Goal: Information Seeking & Learning: Learn about a topic

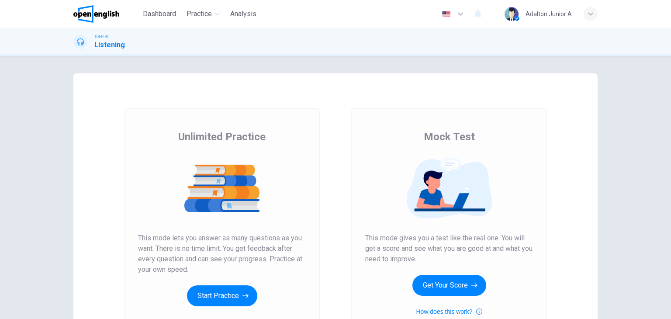
click at [427, 288] on button "Get Your Score" at bounding box center [450, 285] width 74 height 21
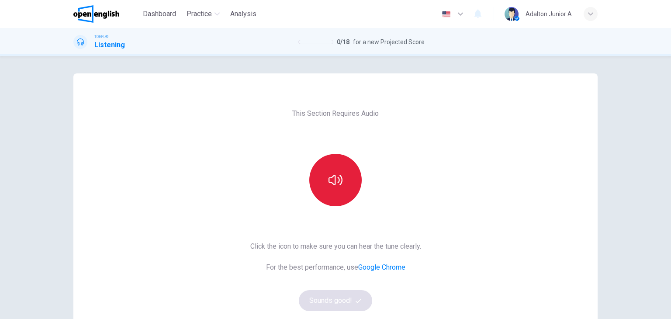
click at [346, 193] on button "button" at bounding box center [335, 180] width 52 height 52
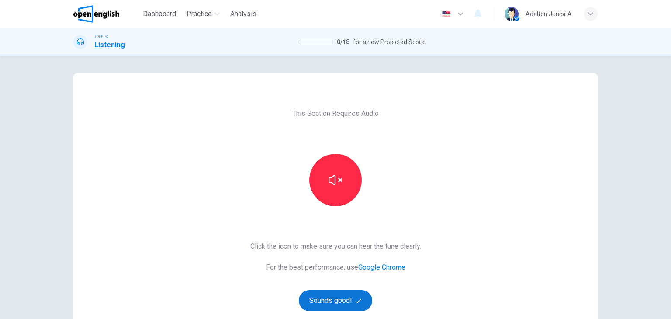
click at [341, 303] on button "Sounds good!" at bounding box center [335, 300] width 73 height 21
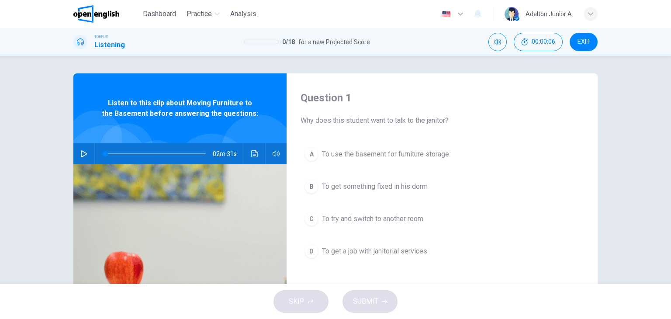
click at [81, 151] on icon "button" at bounding box center [84, 153] width 6 height 7
type input "*"
drag, startPoint x: 107, startPoint y: 154, endPoint x: 93, endPoint y: 151, distance: 14.7
click at [95, 151] on div at bounding box center [154, 153] width 118 height 21
type input "*"
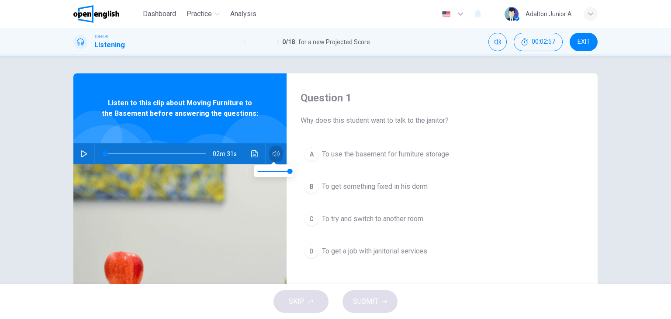
click at [275, 156] on icon "button" at bounding box center [276, 153] width 7 height 7
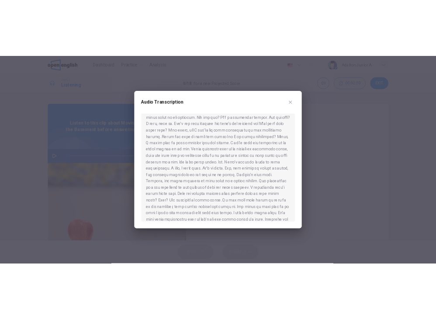
scroll to position [142, 0]
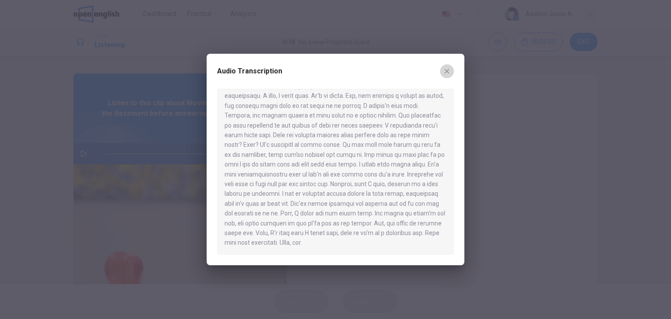
click at [451, 74] on button "button" at bounding box center [447, 71] width 14 height 14
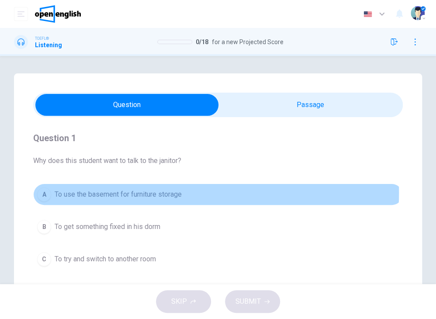
click at [173, 193] on span "To use the basement for furniture storage" at bounding box center [118, 194] width 127 height 10
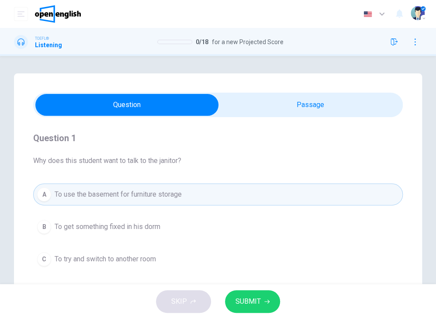
click at [243, 304] on span "SUBMIT" at bounding box center [248, 301] width 25 height 12
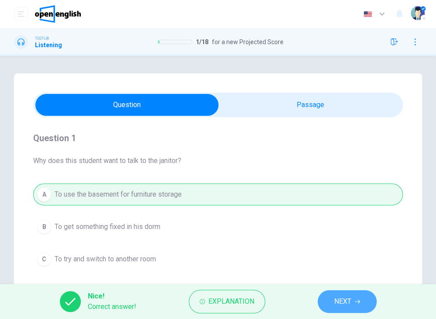
click at [324, 300] on button "NEXT" at bounding box center [347, 301] width 59 height 23
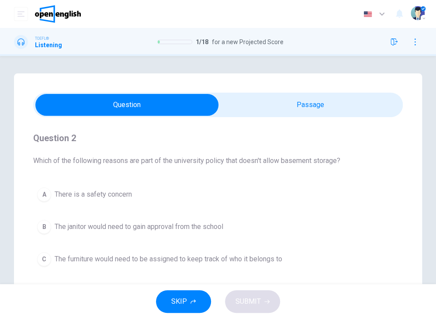
click at [267, 262] on span "The furniture would need to be assigned to keep track of who it belongs to" at bounding box center [169, 259] width 228 height 10
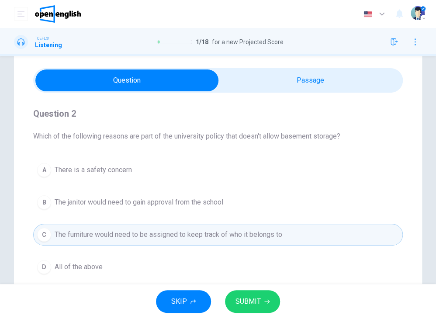
scroll to position [44, 0]
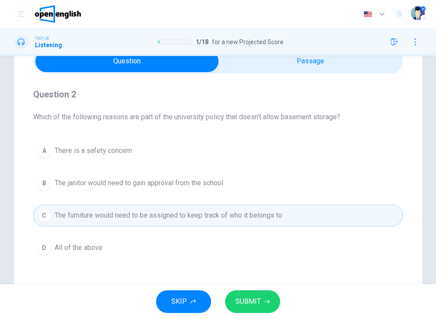
drag, startPoint x: 153, startPoint y: 239, endPoint x: 151, endPoint y: 247, distance: 7.6
click at [153, 239] on button "D All of the above" at bounding box center [218, 248] width 370 height 22
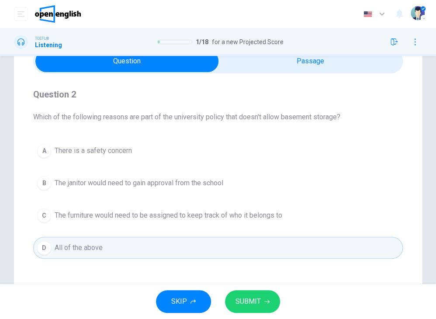
click at [49, 259] on div "Question 2 Which of the following reasons are part of the university policy tha…" at bounding box center [218, 172] width 370 height 199
click at [80, 252] on span "All of the above" at bounding box center [79, 248] width 48 height 10
click at [236, 303] on span "SUBMIT" at bounding box center [248, 301] width 25 height 12
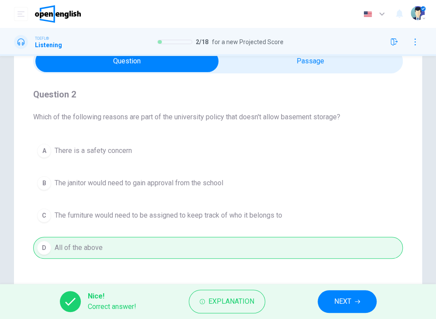
click at [367, 301] on button "NEXT" at bounding box center [347, 301] width 59 height 23
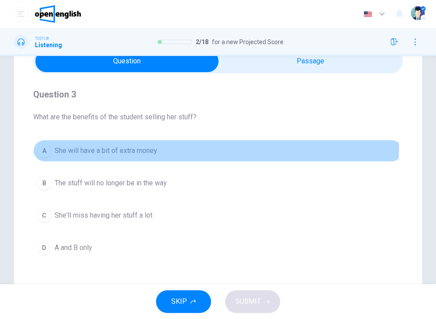
click at [71, 146] on span "She will have a bit of extra money" at bounding box center [106, 151] width 103 height 10
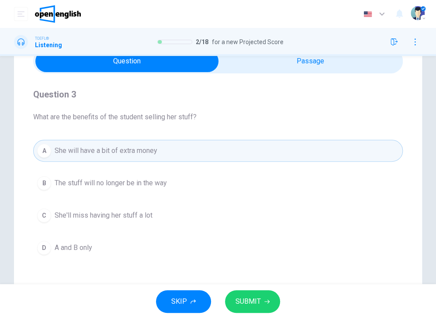
click at [250, 296] on span "SUBMIT" at bounding box center [248, 301] width 25 height 12
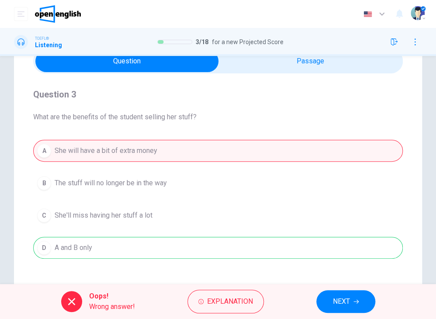
drag, startPoint x: 29, startPoint y: 128, endPoint x: 174, endPoint y: 184, distance: 154.5
click at [174, 184] on div "Question 3 What are the benefits of the student selling her stuff? A She will h…" at bounding box center [218, 205] width 408 height 351
drag, startPoint x: 174, startPoint y: 184, endPoint x: 43, endPoint y: 170, distance: 131.5
click at [43, 170] on div "A She will have a bit of extra money B The stuff will no longer be in the way C…" at bounding box center [218, 199] width 370 height 119
click at [337, 305] on span "NEXT" at bounding box center [341, 301] width 17 height 12
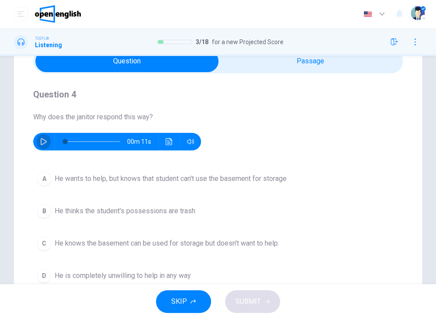
click at [45, 142] on icon "button" at bounding box center [43, 141] width 7 height 7
type input "*"
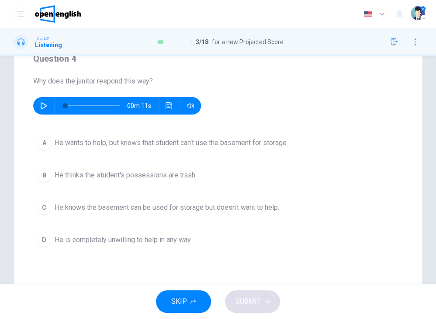
scroll to position [87, 0]
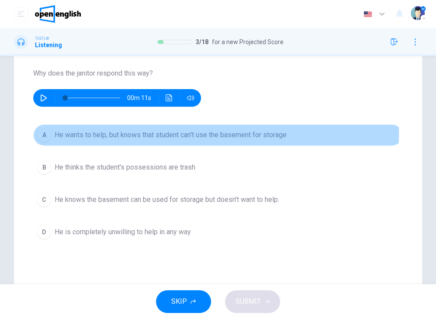
click at [190, 132] on span "He wants to help, but knows that student can't use the basement for storage" at bounding box center [171, 135] width 232 height 10
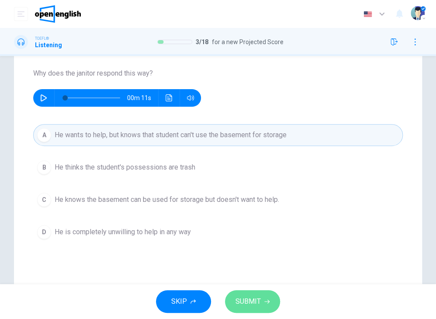
click at [257, 294] on button "SUBMIT" at bounding box center [252, 301] width 55 height 23
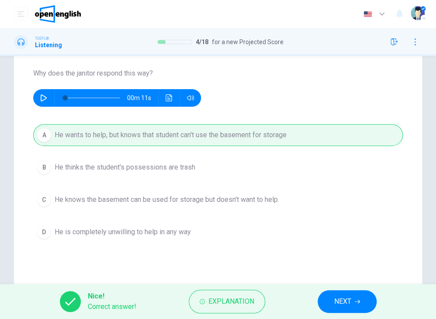
click at [340, 310] on button "NEXT" at bounding box center [347, 301] width 59 height 23
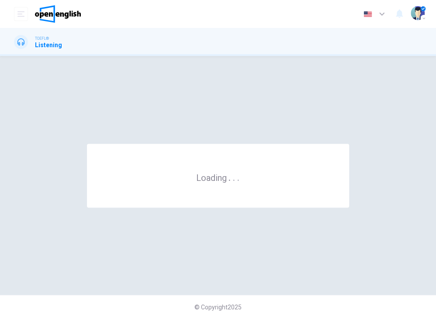
scroll to position [0, 0]
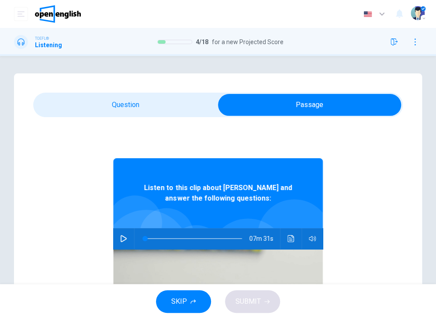
click at [120, 238] on icon "button" at bounding box center [123, 238] width 7 height 7
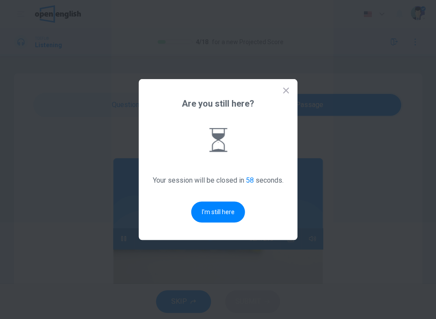
drag, startPoint x: 337, startPoint y: 156, endPoint x: 353, endPoint y: 176, distance: 25.5
click at [337, 156] on div at bounding box center [218, 159] width 436 height 319
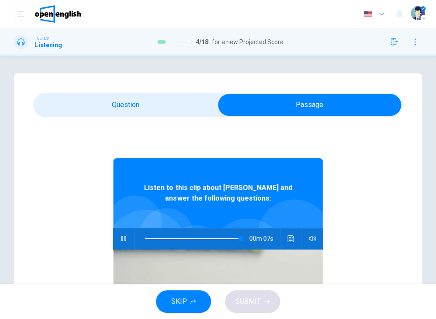
type input "**"
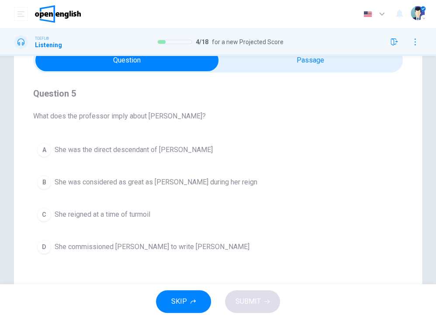
scroll to position [44, 0]
drag, startPoint x: 165, startPoint y: 182, endPoint x: 176, endPoint y: 201, distance: 21.7
click at [165, 182] on span "She was considered as great as [PERSON_NAME] during her reign" at bounding box center [156, 183] width 203 height 10
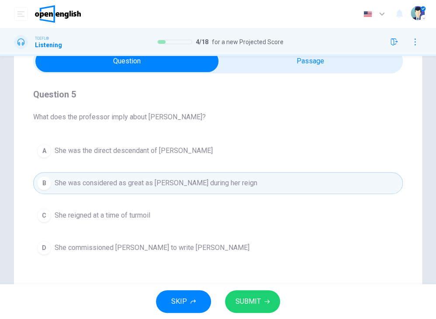
click at [178, 157] on button "A She was the direct descendant of [PERSON_NAME]" at bounding box center [218, 151] width 370 height 22
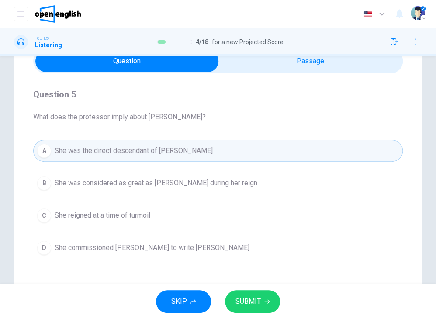
click at [270, 305] on button "SUBMIT" at bounding box center [252, 301] width 55 height 23
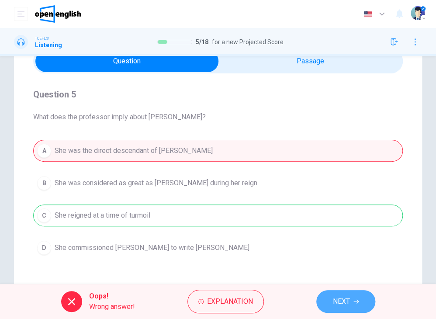
click at [340, 300] on span "NEXT" at bounding box center [341, 301] width 17 height 12
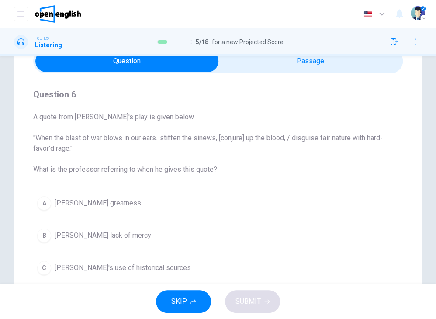
scroll to position [87, 0]
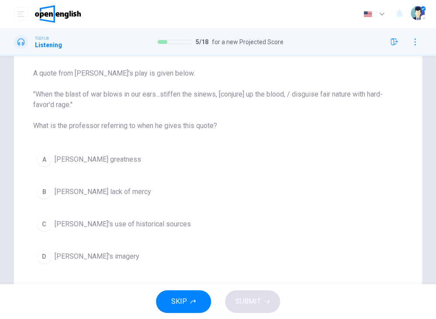
click at [163, 229] on button "C [PERSON_NAME]'s use of historical sources" at bounding box center [218, 224] width 370 height 22
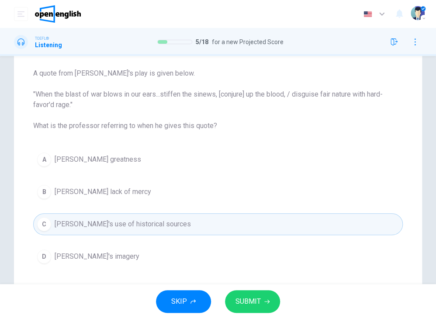
click at [239, 301] on span "SUBMIT" at bounding box center [248, 301] width 25 height 12
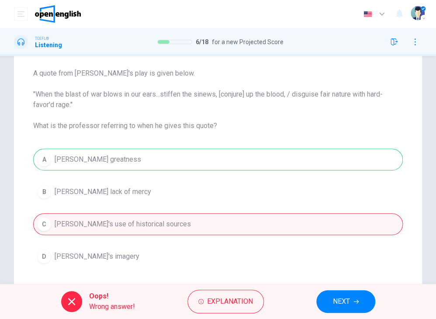
click at [327, 299] on button "NEXT" at bounding box center [345, 301] width 59 height 23
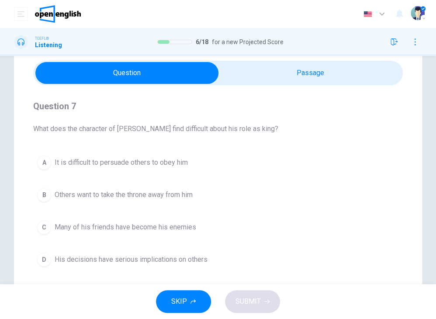
scroll to position [0, 0]
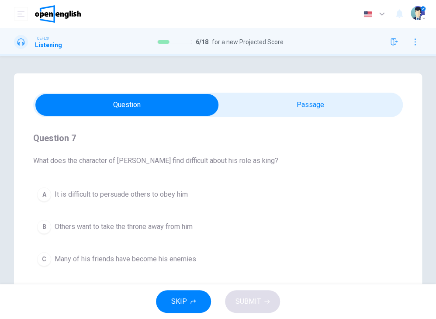
click at [223, 146] on div "Question 7 What does the character of [PERSON_NAME] find difficult about his ro…" at bounding box center [218, 148] width 370 height 35
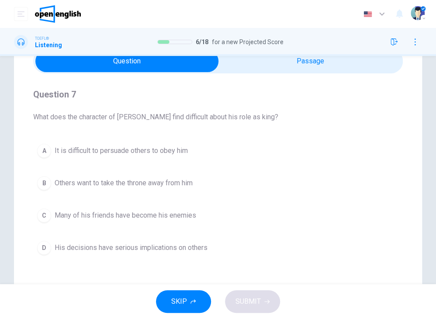
click at [184, 150] on span "It is difficult to persuade others to obey him" at bounding box center [121, 151] width 133 height 10
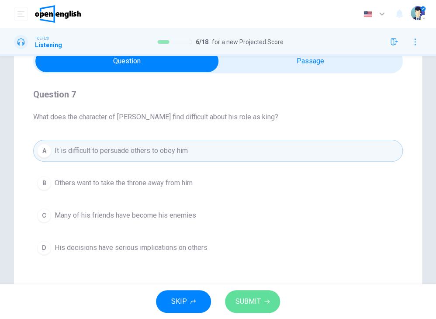
click at [240, 312] on button "SUBMIT" at bounding box center [252, 301] width 55 height 23
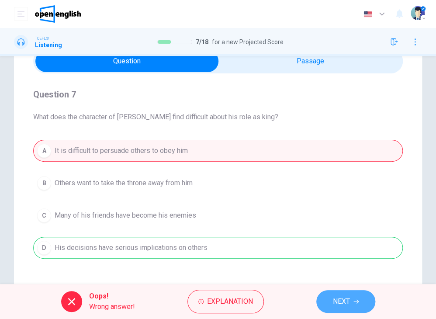
click at [333, 298] on span "NEXT" at bounding box center [341, 301] width 17 height 12
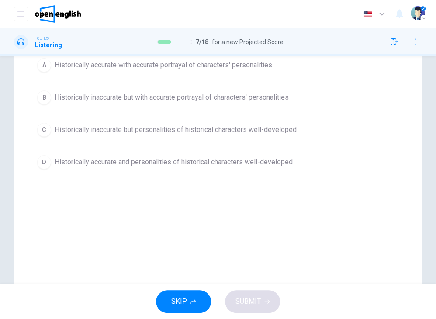
scroll to position [131, 0]
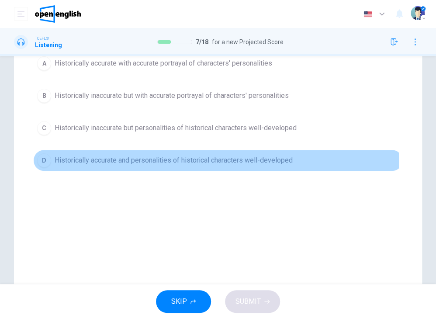
click at [210, 160] on span "Historically accurate and personalities of historical characters well-developed" at bounding box center [174, 160] width 238 height 10
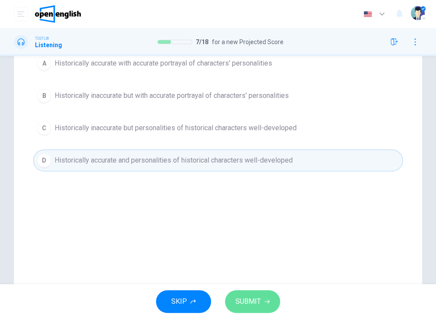
click at [239, 308] on button "SUBMIT" at bounding box center [252, 301] width 55 height 23
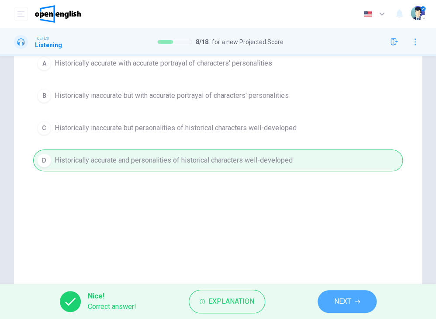
click at [342, 305] on span "NEXT" at bounding box center [342, 301] width 17 height 12
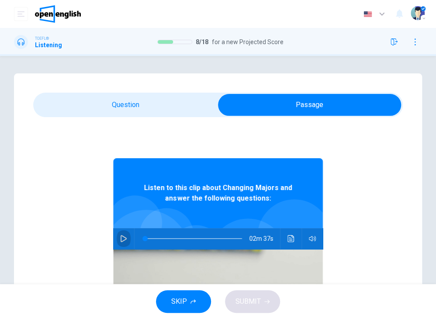
click at [122, 239] on icon "button" at bounding box center [123, 238] width 7 height 7
click at [142, 240] on span at bounding box center [144, 238] width 5 height 5
type input "*"
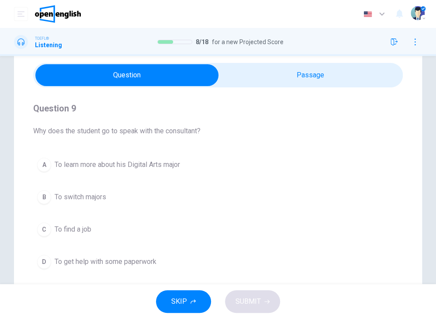
scroll to position [44, 0]
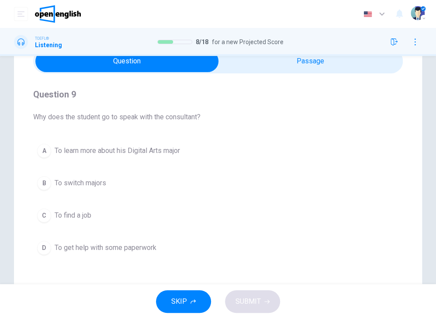
drag, startPoint x: 100, startPoint y: 184, endPoint x: 104, endPoint y: 193, distance: 10.4
click at [100, 184] on span "To switch majors" at bounding box center [81, 183] width 52 height 10
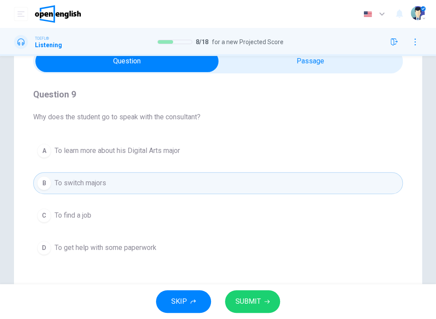
click at [243, 305] on span "SUBMIT" at bounding box center [248, 301] width 25 height 12
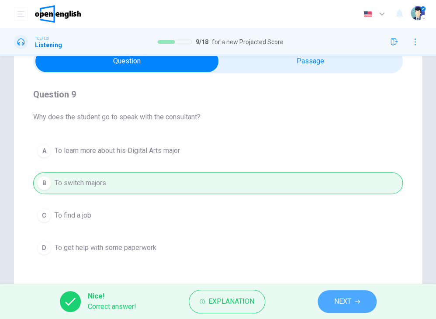
click at [360, 300] on button "NEXT" at bounding box center [347, 301] width 59 height 23
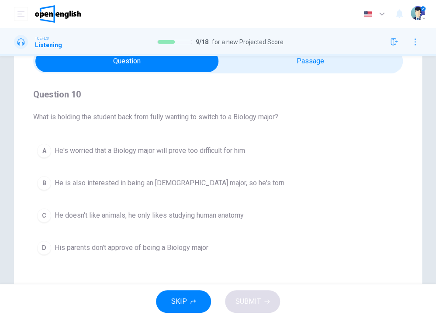
drag, startPoint x: 33, startPoint y: 118, endPoint x: 43, endPoint y: 125, distance: 12.6
click at [43, 125] on div "Question 10 What is holding the student back from fully wanting to switch to a …" at bounding box center [218, 205] width 408 height 351
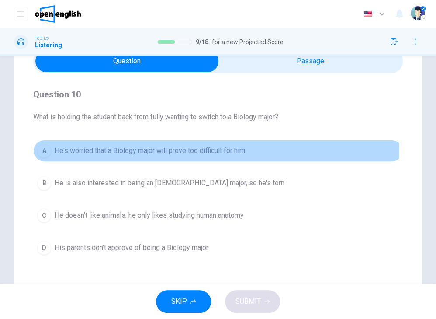
click at [173, 151] on span "He's worried that a Biology major will prove too difficult for him" at bounding box center [150, 151] width 191 height 10
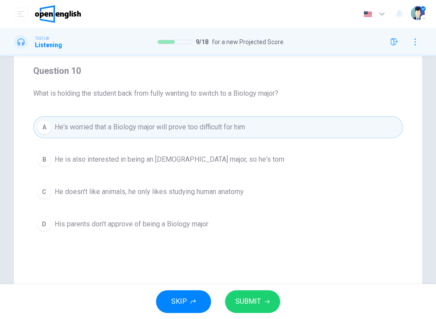
scroll to position [87, 0]
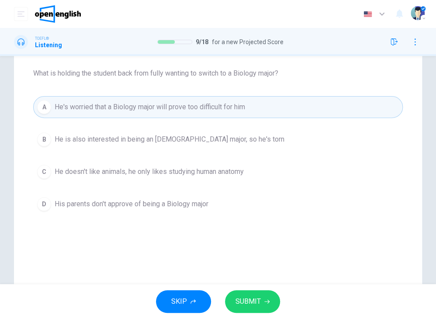
click at [253, 302] on span "SUBMIT" at bounding box center [248, 301] width 25 height 12
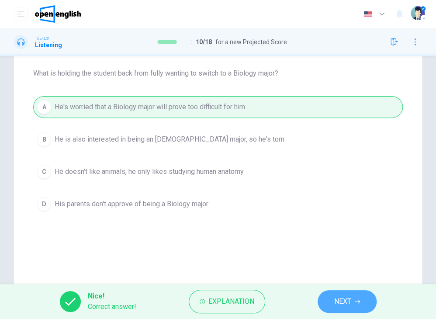
click at [325, 298] on button "NEXT" at bounding box center [347, 301] width 59 height 23
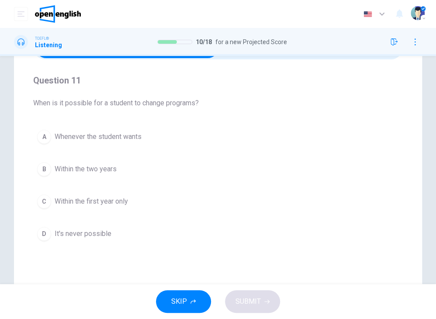
scroll to position [44, 0]
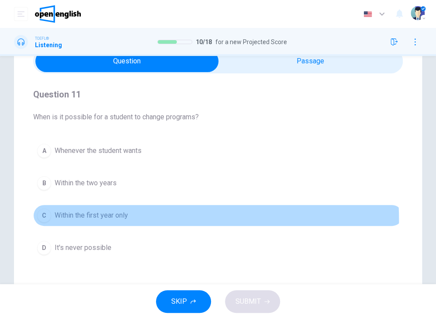
click at [108, 220] on span "Within the first year only" at bounding box center [91, 215] width 73 height 10
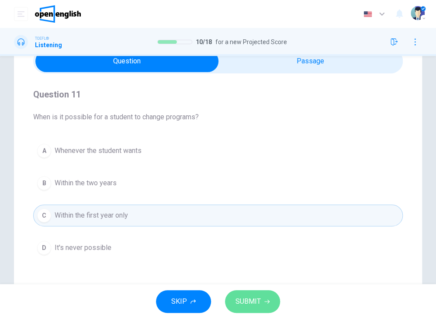
click at [260, 305] on button "SUBMIT" at bounding box center [252, 301] width 55 height 23
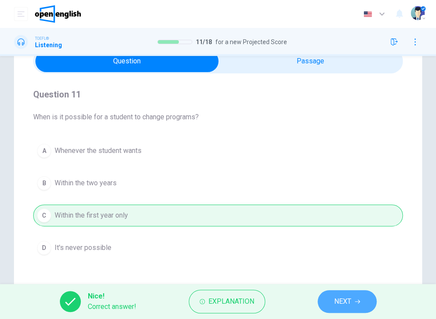
click at [361, 302] on button "NEXT" at bounding box center [347, 301] width 59 height 23
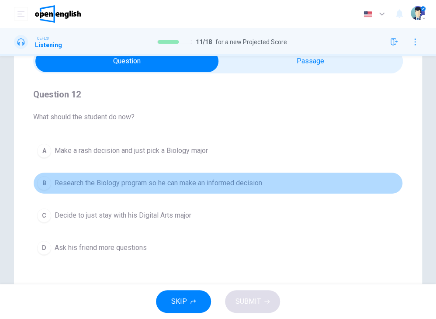
click at [249, 187] on span "Research the Biology program so he can make an informed decision" at bounding box center [159, 183] width 208 height 10
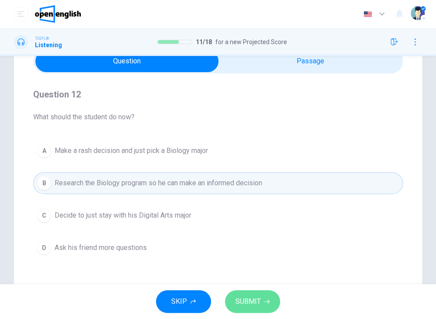
click at [243, 298] on span "SUBMIT" at bounding box center [248, 301] width 25 height 12
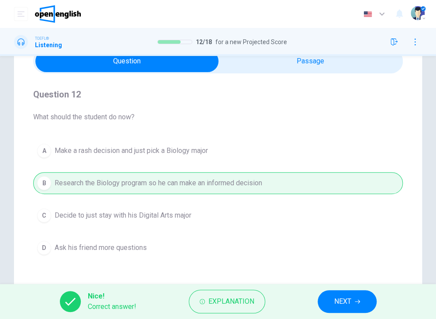
click at [319, 301] on button "NEXT" at bounding box center [347, 301] width 59 height 23
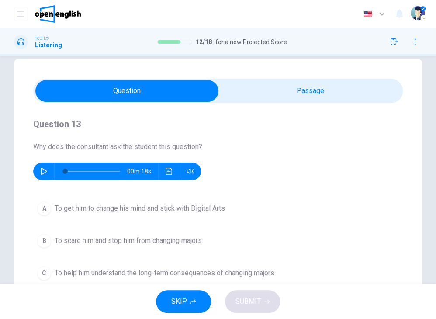
scroll to position [0, 0]
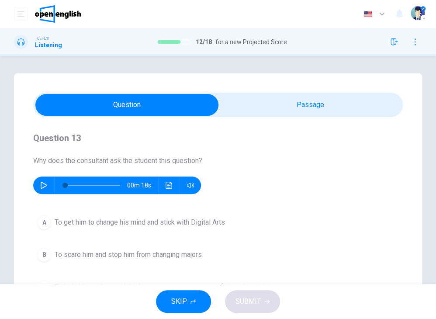
click at [42, 182] on icon "button" at bounding box center [43, 185] width 7 height 7
drag, startPoint x: 71, startPoint y: 184, endPoint x: 39, endPoint y: 184, distance: 32.3
click at [39, 184] on div "00m 18s" at bounding box center [117, 185] width 168 height 17
click at [39, 184] on button "button" at bounding box center [44, 185] width 14 height 17
click at [42, 179] on button "button" at bounding box center [44, 185] width 14 height 17
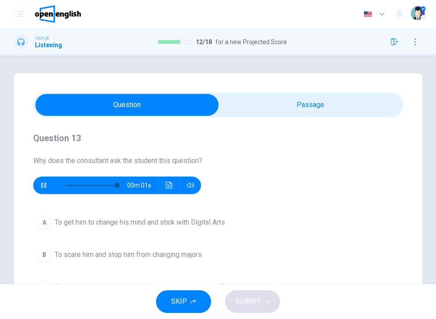
type input "*"
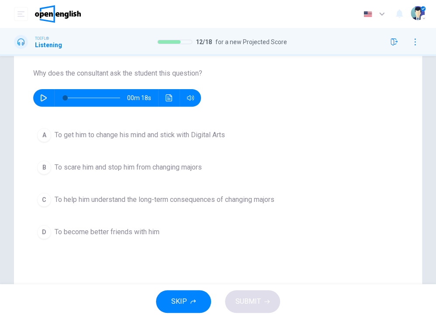
scroll to position [131, 0]
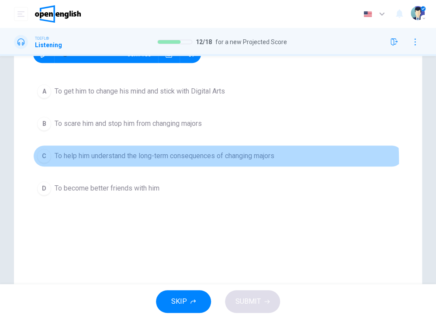
click at [177, 160] on span "To help him understand the long-term consequences of changing majors" at bounding box center [165, 156] width 220 height 10
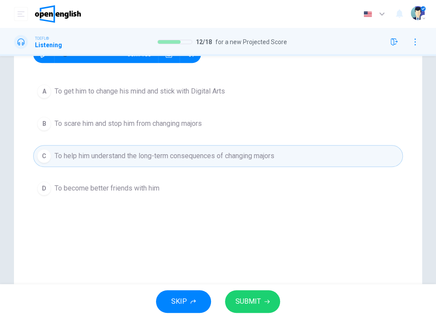
scroll to position [87, 0]
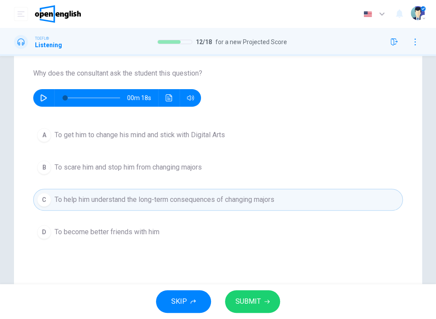
click at [267, 299] on icon "button" at bounding box center [266, 301] width 5 height 5
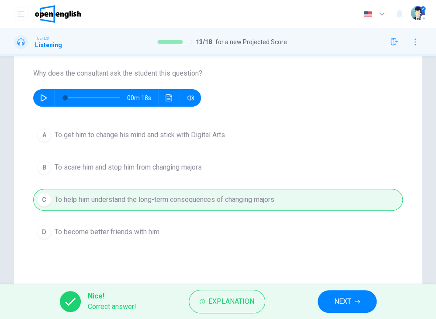
click at [346, 299] on span "NEXT" at bounding box center [342, 301] width 17 height 12
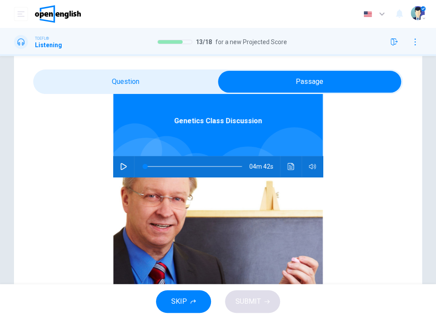
scroll to position [44, 0]
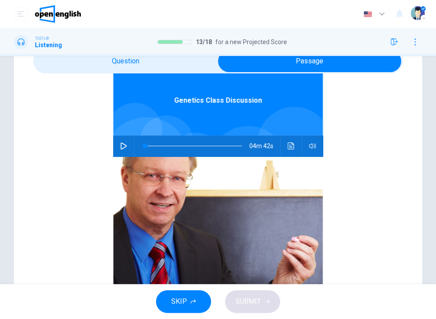
click at [120, 146] on icon "button" at bounding box center [123, 145] width 7 height 7
type input "*"
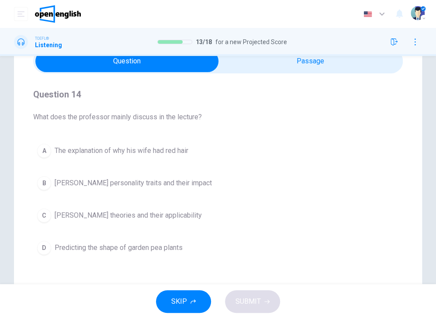
scroll to position [0, 0]
click at [175, 183] on span "[PERSON_NAME] personality traits and their impact" at bounding box center [133, 183] width 157 height 10
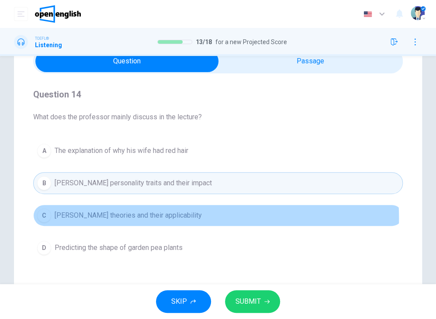
click at [176, 218] on span "[PERSON_NAME] theories and their applicability" at bounding box center [128, 215] width 147 height 10
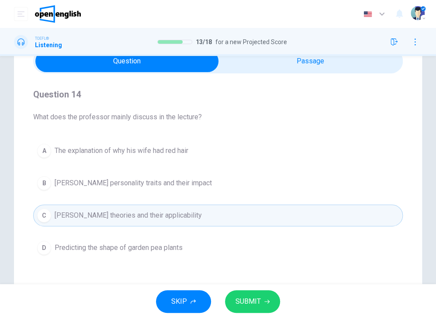
click at [260, 296] on span "SUBMIT" at bounding box center [248, 301] width 25 height 12
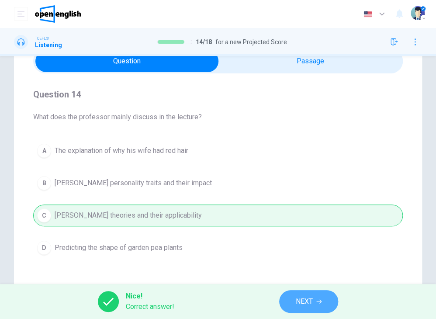
click at [332, 297] on button "NEXT" at bounding box center [308, 301] width 59 height 23
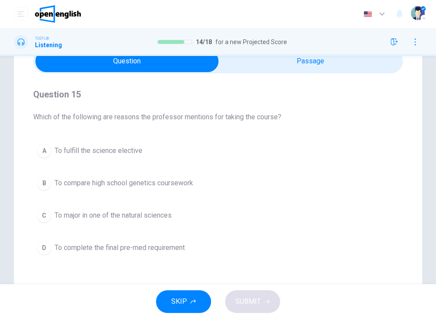
click at [91, 156] on button "A To fulfill the science elective" at bounding box center [218, 151] width 370 height 22
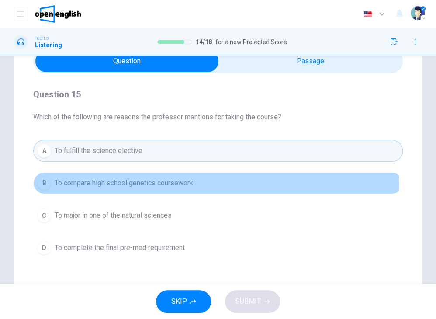
click at [170, 182] on span "To compare high school genetics coursework" at bounding box center [124, 183] width 139 height 10
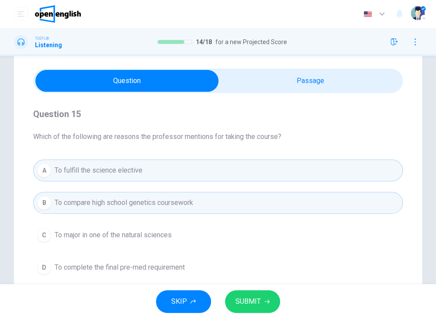
scroll to position [87, 0]
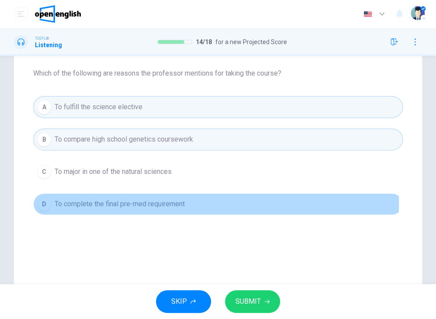
click at [173, 202] on span "To complete the final pre-med requirement" at bounding box center [120, 204] width 130 height 10
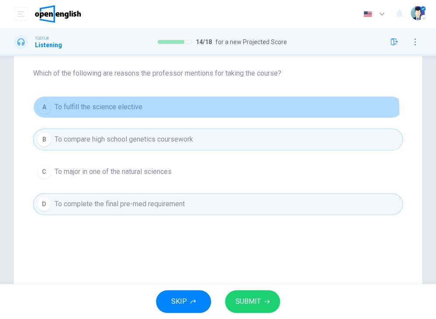
click at [177, 114] on button "A To fulfill the science elective" at bounding box center [218, 107] width 370 height 22
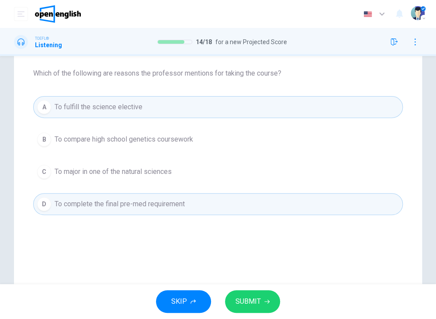
click at [257, 303] on span "SUBMIT" at bounding box center [248, 301] width 25 height 12
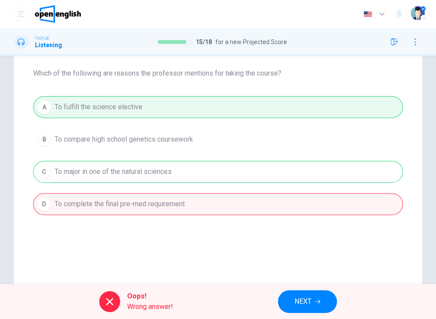
click at [293, 296] on button "NEXT" at bounding box center [307, 301] width 59 height 23
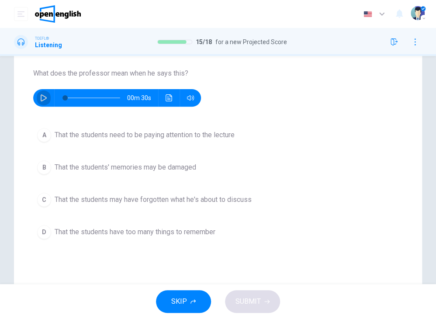
click at [44, 99] on icon "button" at bounding box center [44, 97] width 6 height 7
drag, startPoint x: 72, startPoint y: 100, endPoint x: 62, endPoint y: 93, distance: 11.9
click at [62, 95] on span at bounding box center [64, 97] width 5 height 5
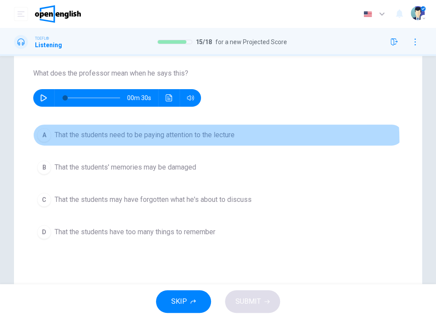
click at [191, 141] on button "A That the students need to be paying attention to the lecture" at bounding box center [218, 135] width 370 height 22
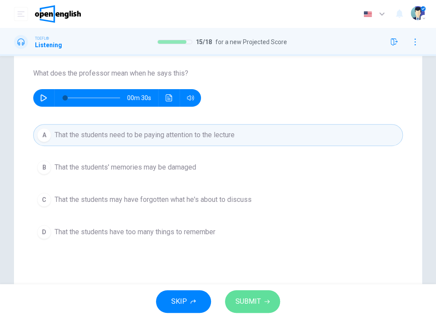
click at [243, 296] on span "SUBMIT" at bounding box center [248, 301] width 25 height 12
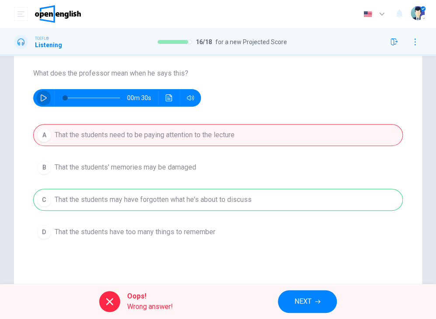
click at [41, 97] on icon "button" at bounding box center [44, 97] width 6 height 7
type input "**"
click at [308, 299] on span "NEXT" at bounding box center [303, 301] width 17 height 12
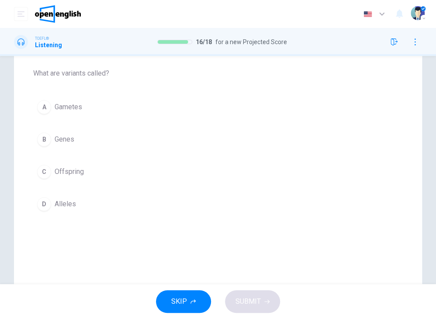
scroll to position [44, 0]
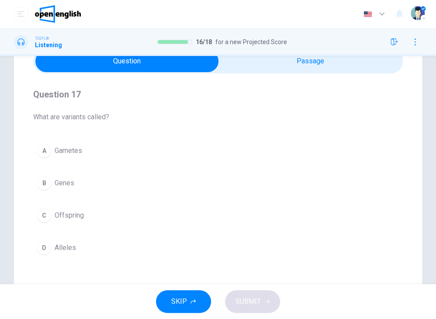
click at [85, 186] on button "B Genes" at bounding box center [218, 183] width 370 height 22
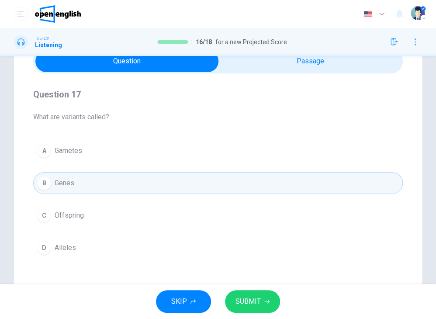
click at [268, 296] on button "SUBMIT" at bounding box center [252, 301] width 55 height 23
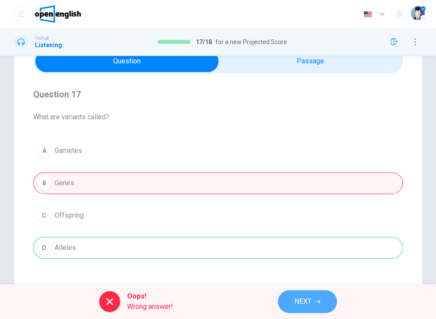
click at [289, 298] on button "NEXT" at bounding box center [307, 301] width 59 height 23
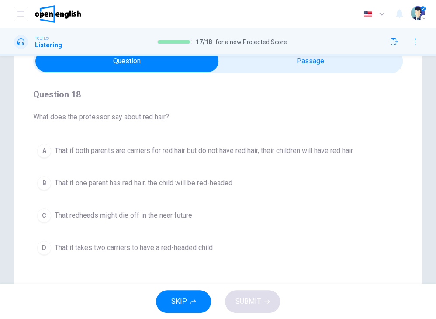
click at [129, 252] on span "That it takes two carriers to have a red-headed child" at bounding box center [134, 248] width 158 height 10
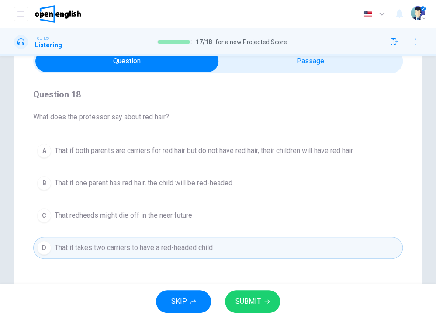
click at [232, 297] on button "SUBMIT" at bounding box center [252, 301] width 55 height 23
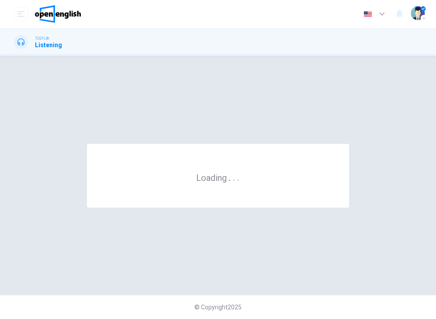
scroll to position [0, 0]
